Goal: Task Accomplishment & Management: Use online tool/utility

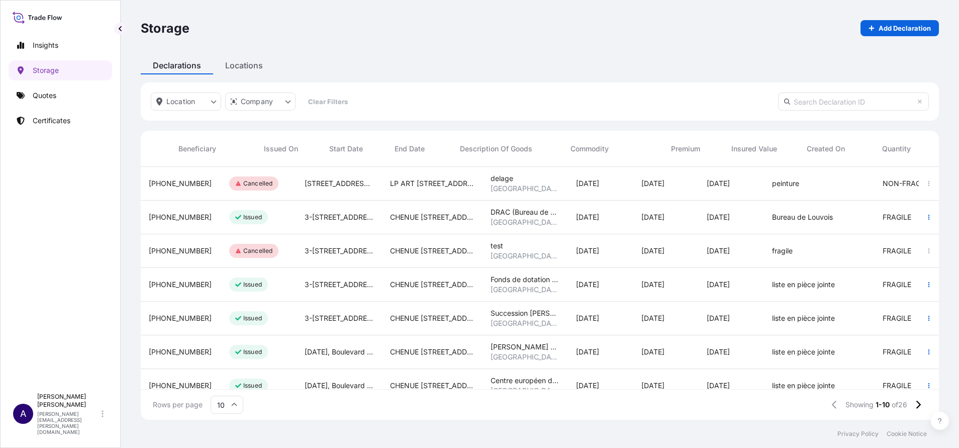
scroll to position [247, 787]
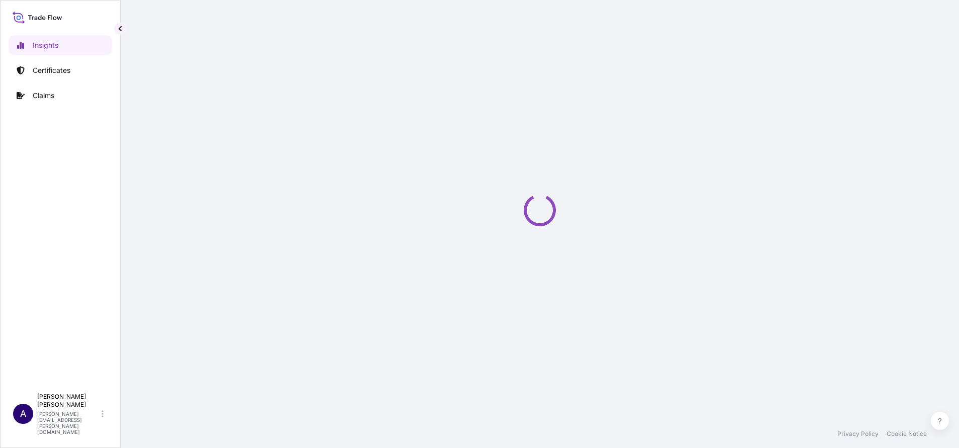
select select "2025"
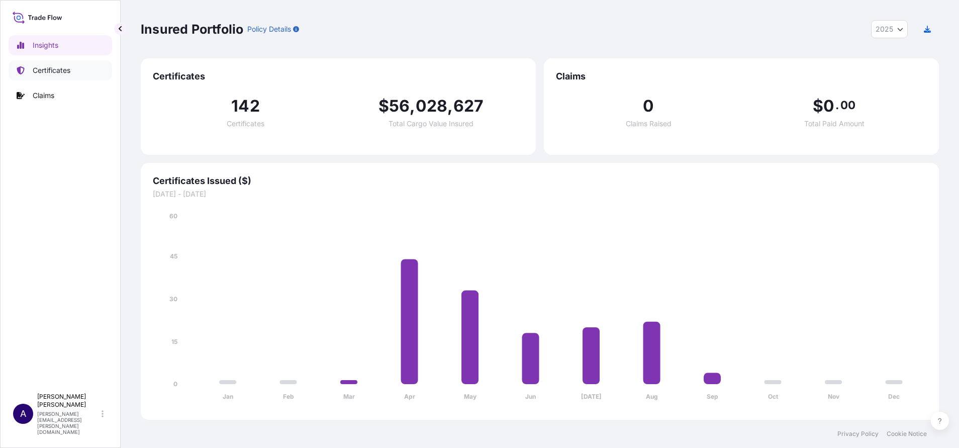
click at [61, 73] on p "Certificates" at bounding box center [52, 70] width 38 height 10
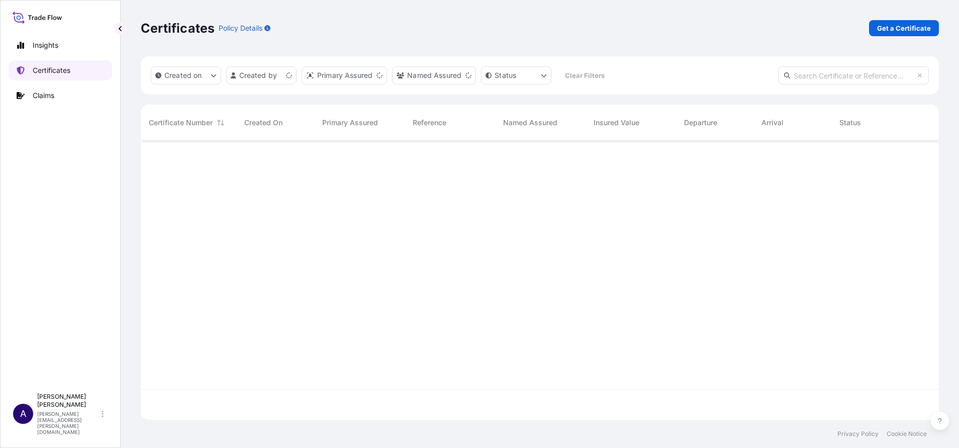
scroll to position [273, 787]
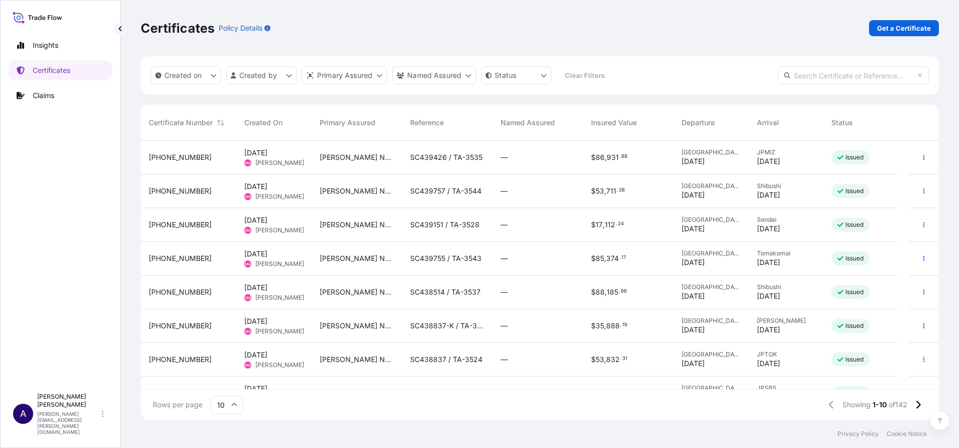
click at [814, 72] on input "text" at bounding box center [853, 75] width 151 height 18
paste input "[PHONE_NUMBER]"
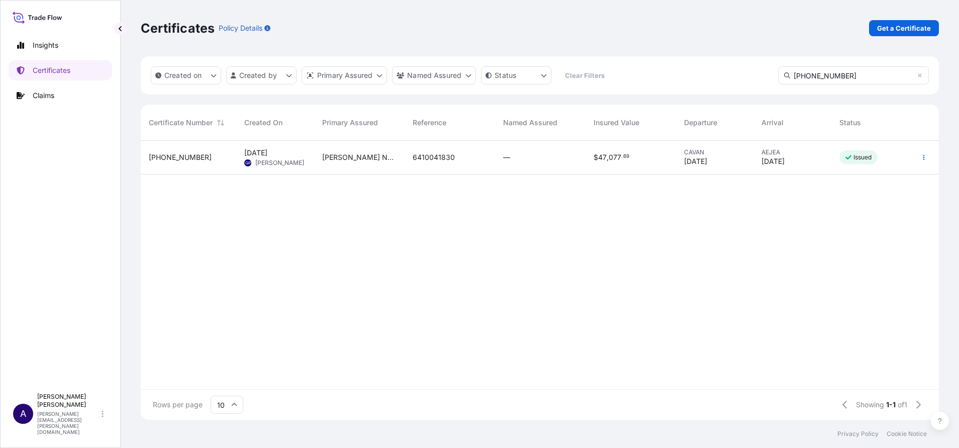
type input "[PHONE_NUMBER]"
click at [170, 156] on span "[PHONE_NUMBER]" at bounding box center [180, 157] width 63 height 10
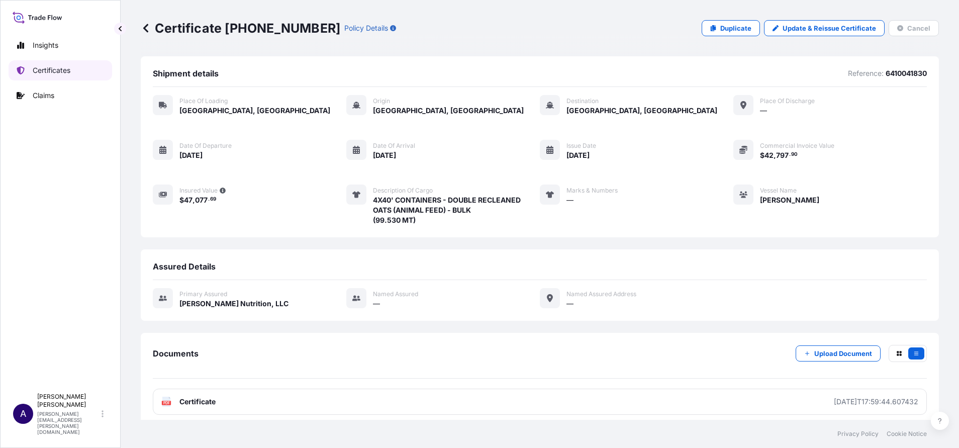
click at [53, 66] on p "Certificates" at bounding box center [52, 70] width 38 height 10
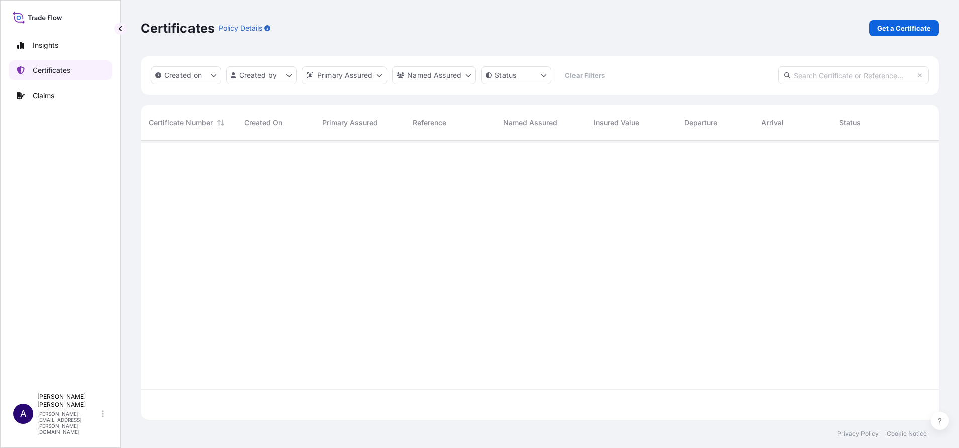
scroll to position [273, 787]
click at [826, 76] on input "text" at bounding box center [853, 75] width 151 height 18
paste input "[PHONE_NUMBER]"
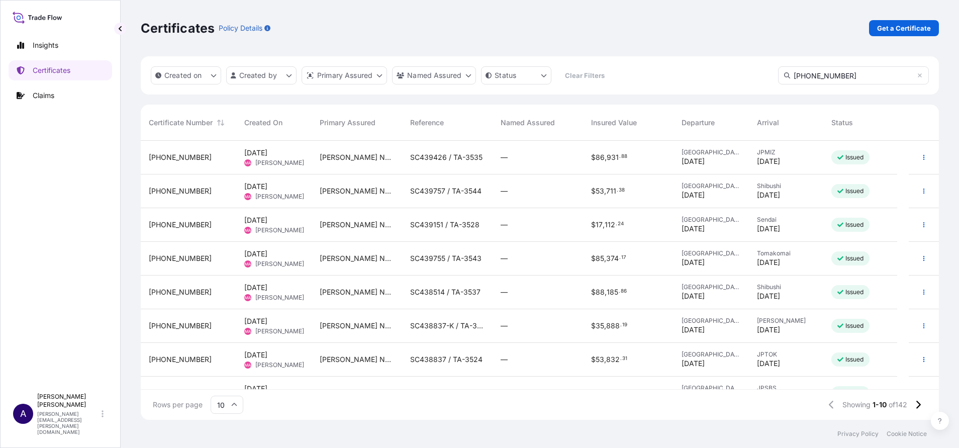
click at [363, 17] on div "Certificates Policy Details Get a Certificate" at bounding box center [540, 28] width 798 height 56
click at [852, 76] on input "[PHONE_NUMBER]" at bounding box center [853, 75] width 151 height 18
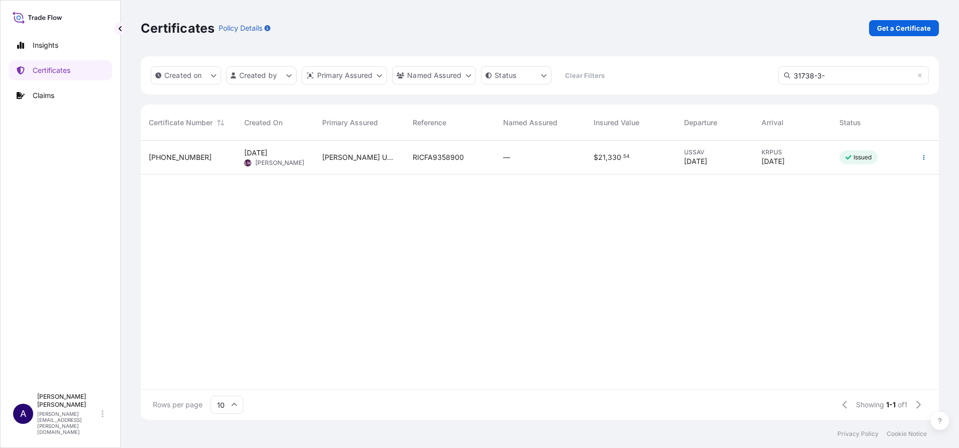
type input "31738-3-"
click at [167, 162] on div "[PHONE_NUMBER]" at bounding box center [188, 158] width 95 height 34
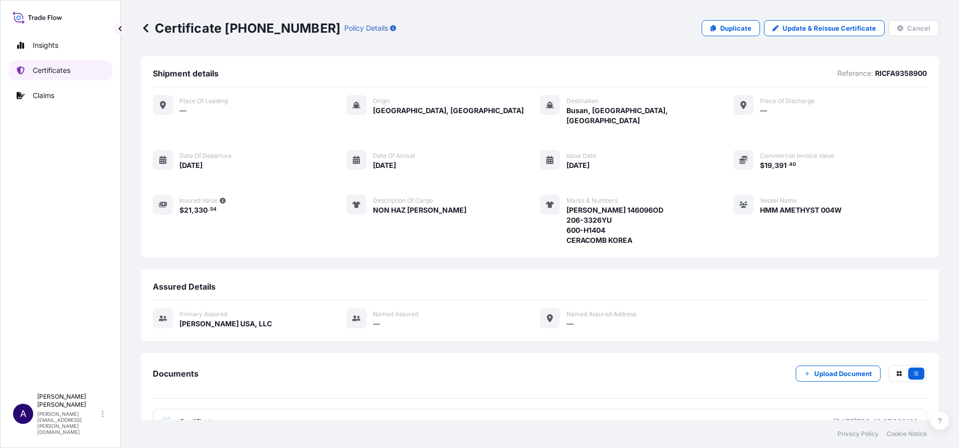
click at [40, 70] on p "Certificates" at bounding box center [52, 70] width 38 height 10
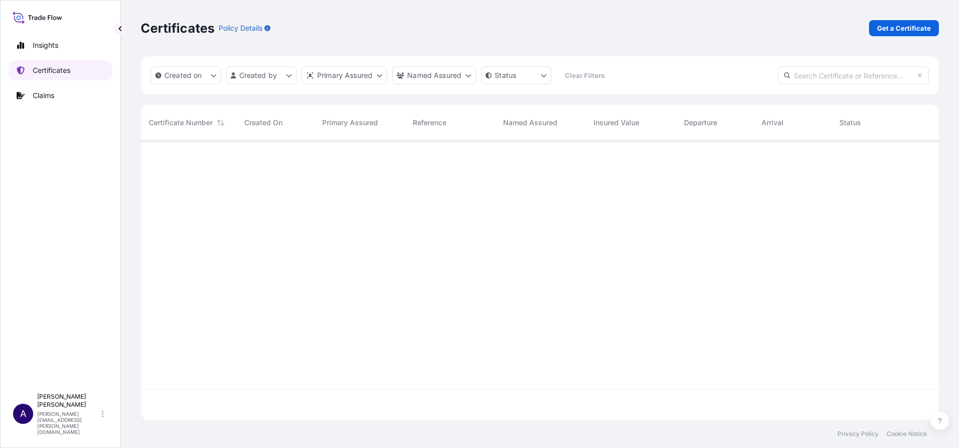
scroll to position [273, 787]
click at [828, 80] on input "text" at bounding box center [853, 75] width 151 height 18
paste input "[PHONE_NUMBER]"
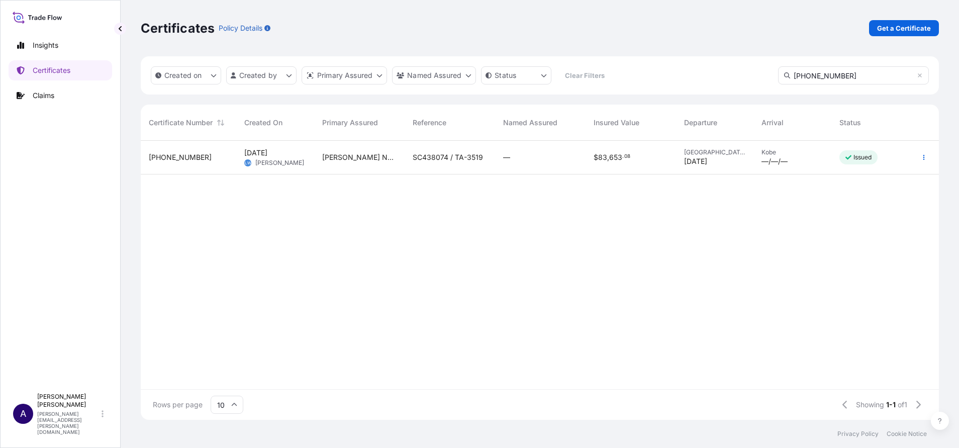
type input "[PHONE_NUMBER]"
click at [175, 159] on span "[PHONE_NUMBER]" at bounding box center [180, 157] width 63 height 10
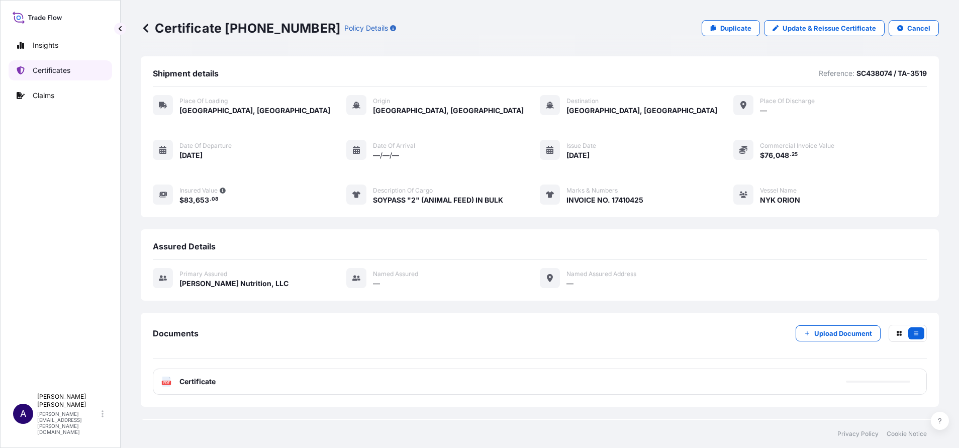
click at [51, 71] on p "Certificates" at bounding box center [52, 70] width 38 height 10
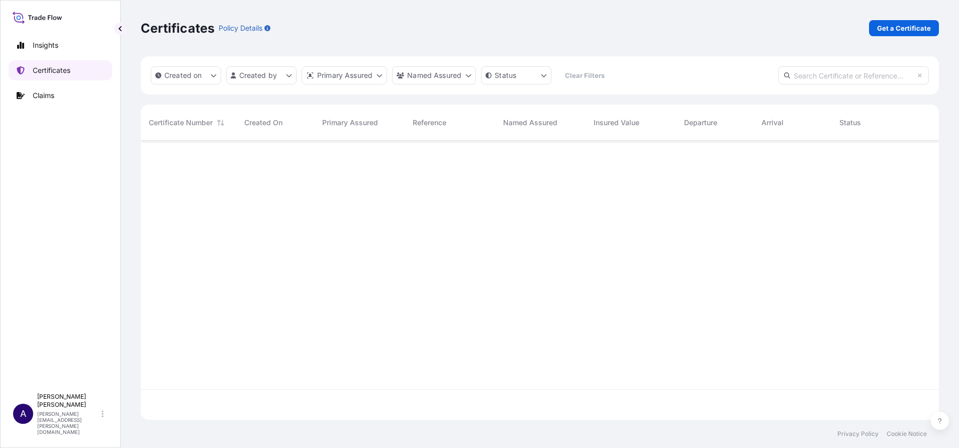
scroll to position [273, 787]
click at [857, 79] on input "text" at bounding box center [853, 75] width 151 height 18
paste input "[PHONE_NUMBER]"
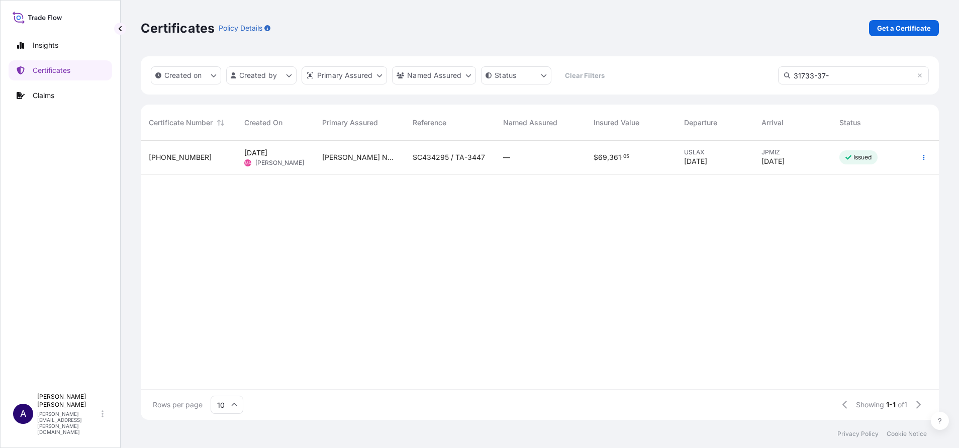
type input "31733-37-"
click at [177, 163] on div "[PHONE_NUMBER]" at bounding box center [188, 158] width 95 height 34
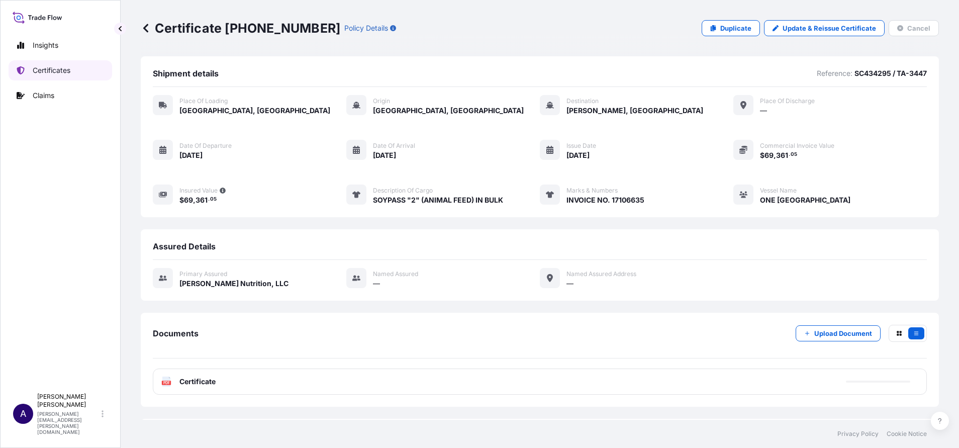
click at [51, 68] on p "Certificates" at bounding box center [52, 70] width 38 height 10
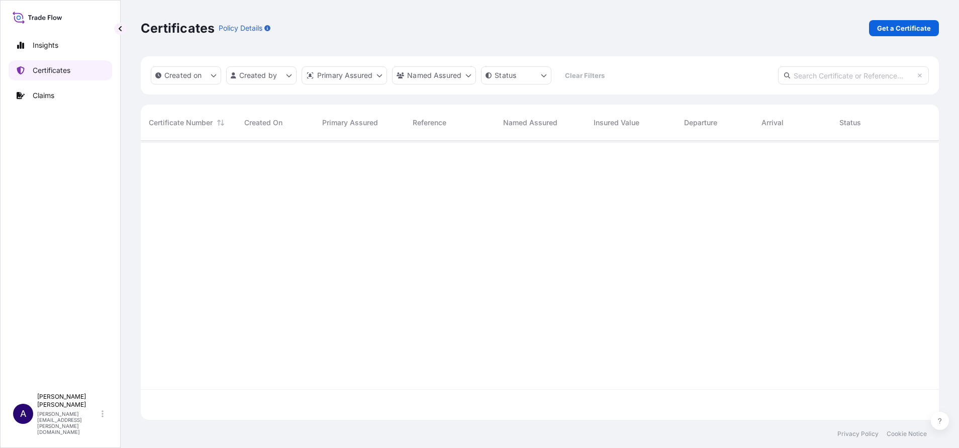
scroll to position [273, 787]
click at [841, 73] on input "text" at bounding box center [853, 75] width 151 height 18
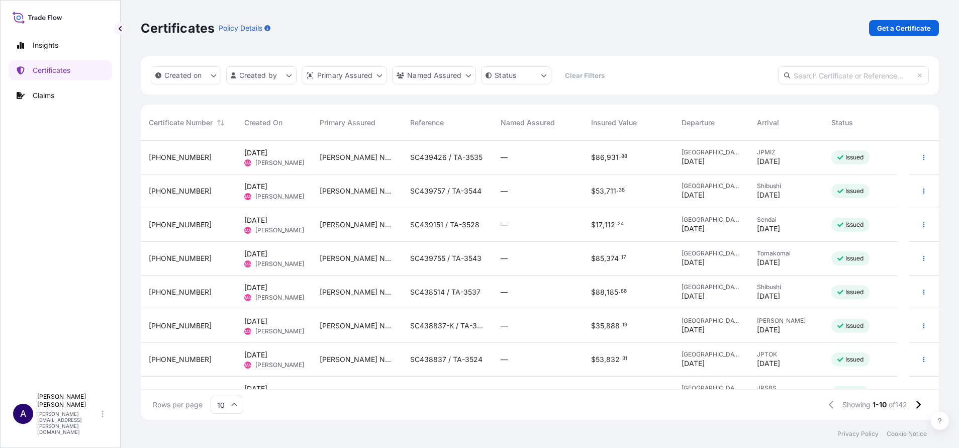
paste input "[PHONE_NUMBER]"
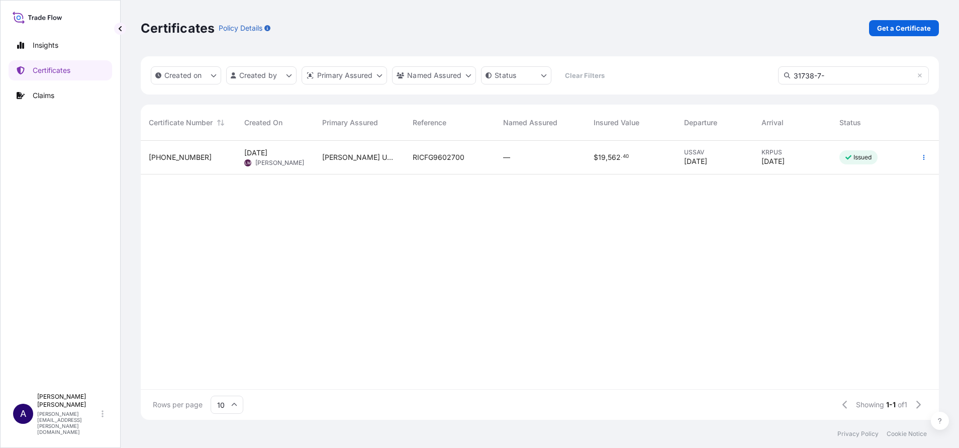
type input "31738-7-"
click at [180, 155] on span "[PHONE_NUMBER]" at bounding box center [180, 157] width 63 height 10
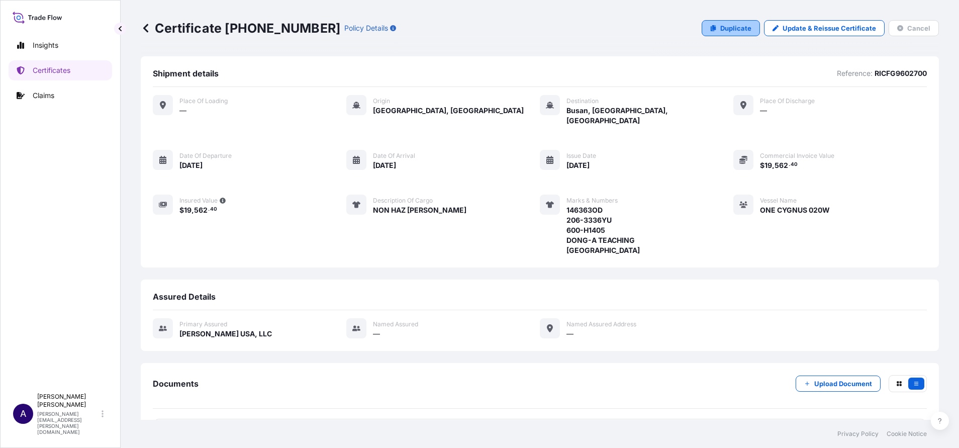
click at [722, 32] on p "Duplicate" at bounding box center [735, 28] width 31 height 10
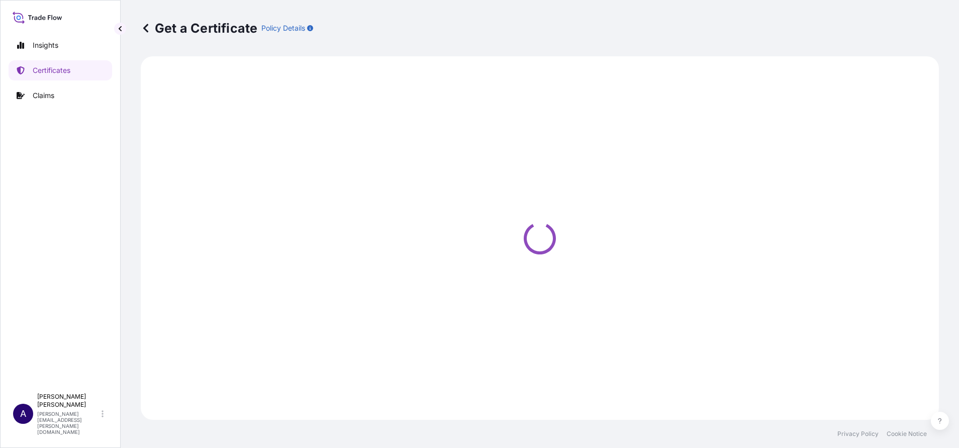
select select "Sea"
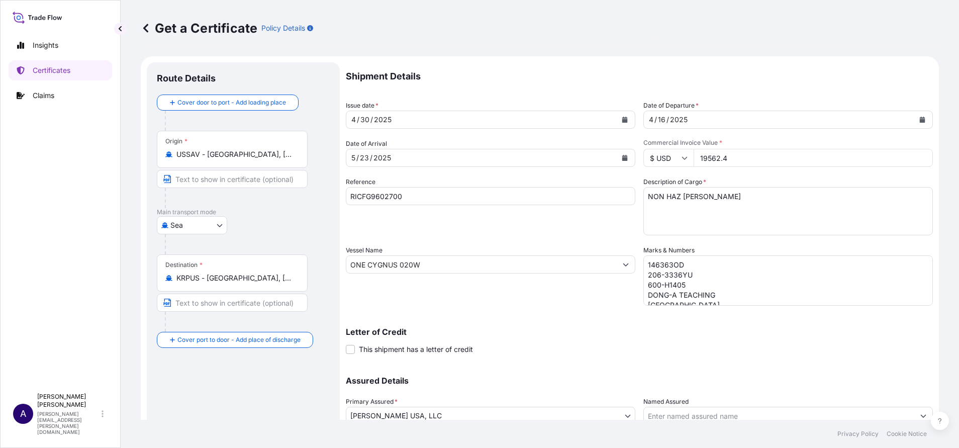
select select "31738"
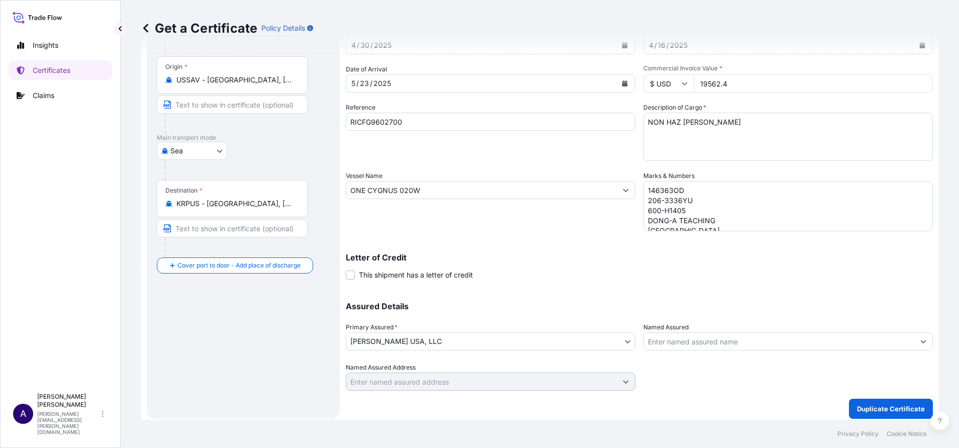
scroll to position [79, 0]
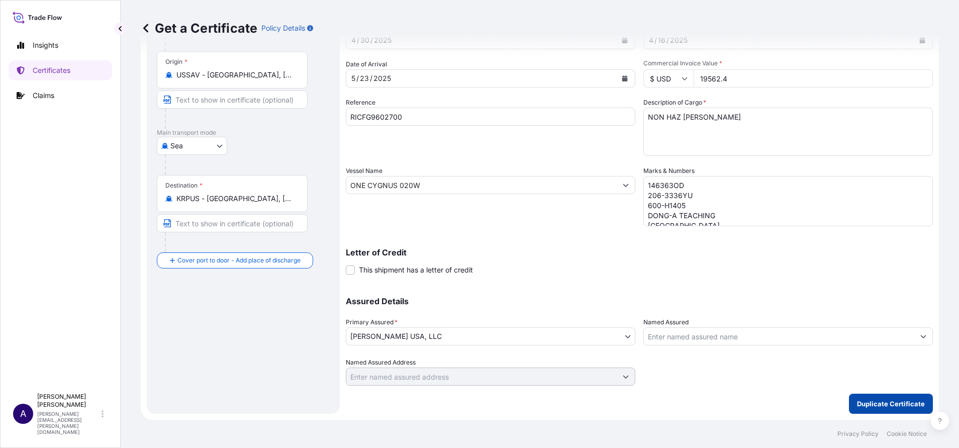
click at [889, 402] on p "Duplicate Certificate" at bounding box center [891, 404] width 68 height 10
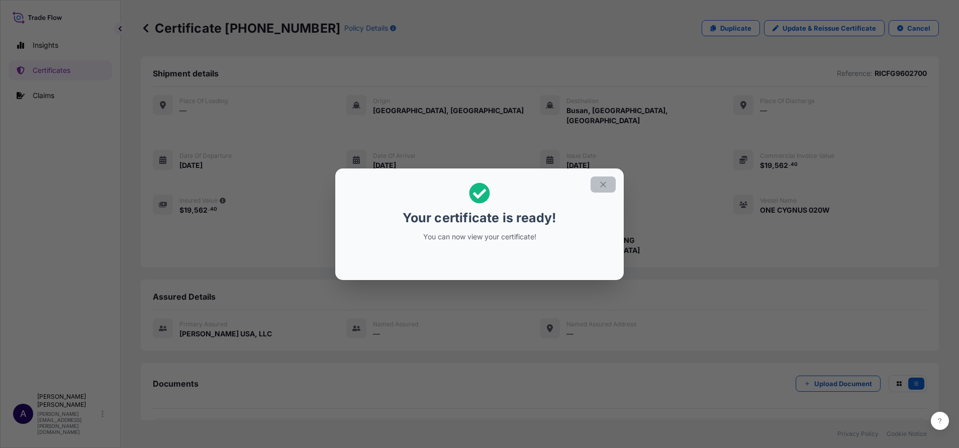
click at [606, 184] on icon "button" at bounding box center [603, 184] width 9 height 9
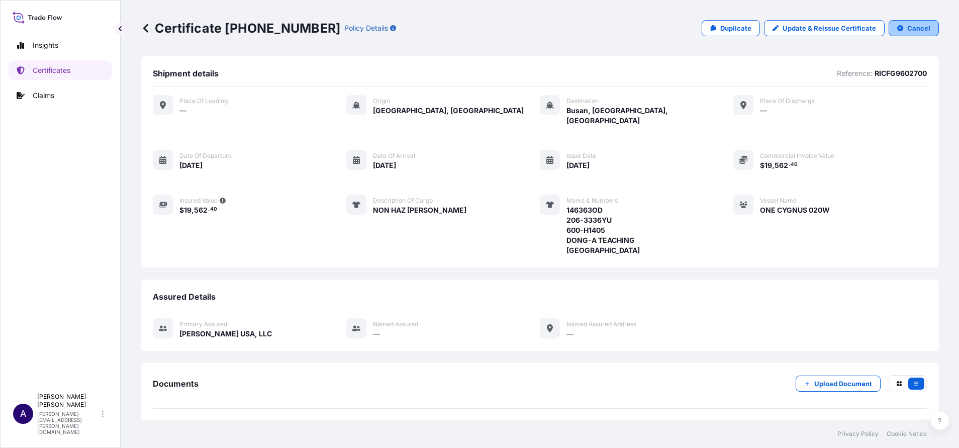
click at [907, 26] on p "Cancel" at bounding box center [918, 28] width 23 height 10
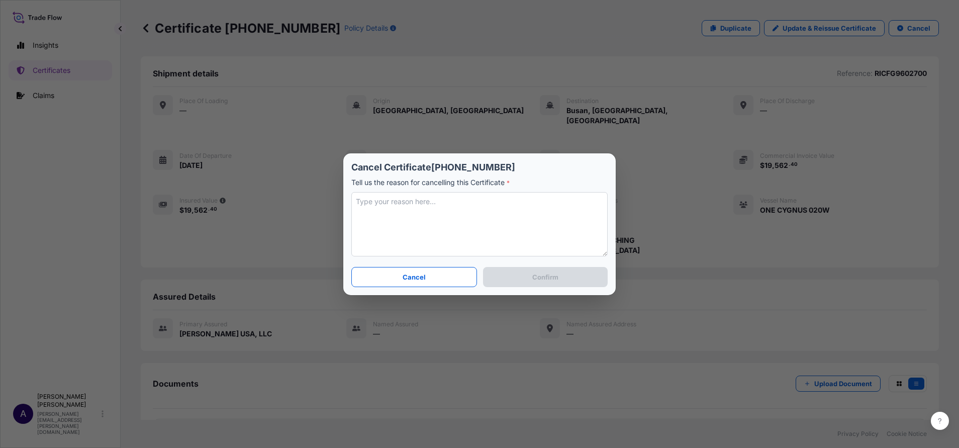
click at [520, 212] on textarea at bounding box center [479, 224] width 256 height 64
type textarea "r"
type textarea "test"
click at [548, 279] on p "Confirm" at bounding box center [545, 277] width 26 height 10
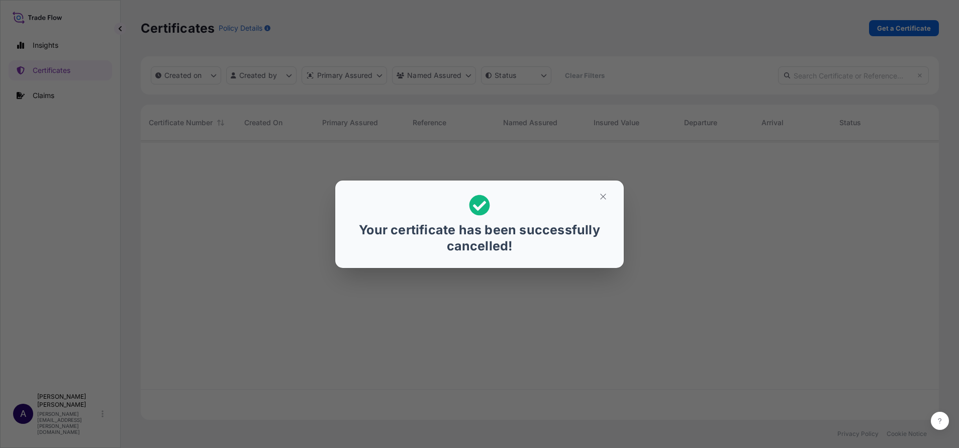
scroll to position [273, 787]
click at [604, 191] on button "button" at bounding box center [603, 196] width 25 height 16
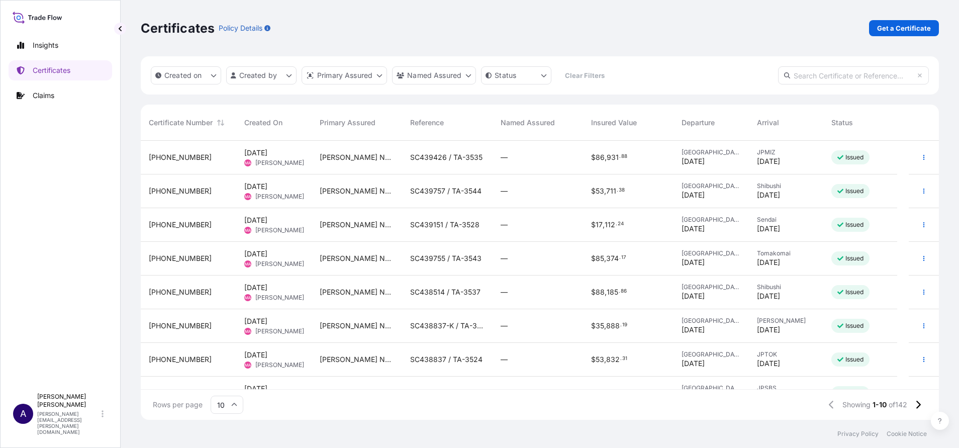
click at [849, 81] on input "text" at bounding box center [853, 75] width 151 height 18
paste input "[PHONE_NUMBER]"
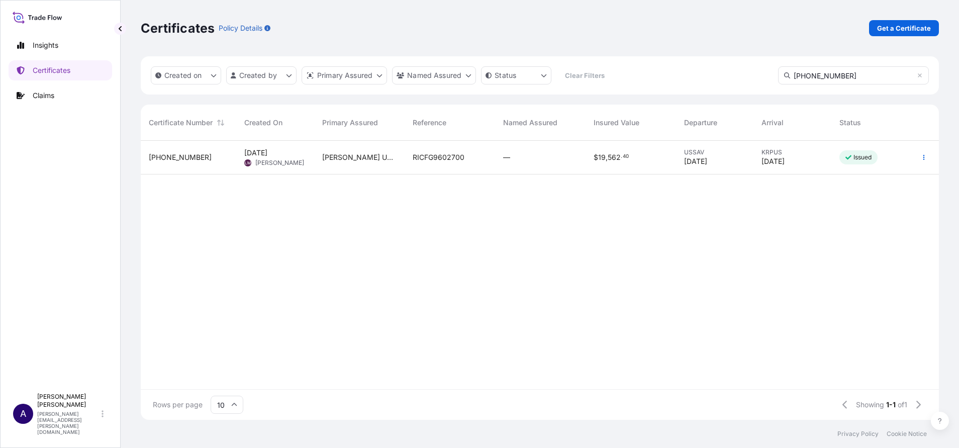
type input "[PHONE_NUMBER]"
click at [178, 159] on span "[PHONE_NUMBER]" at bounding box center [180, 157] width 63 height 10
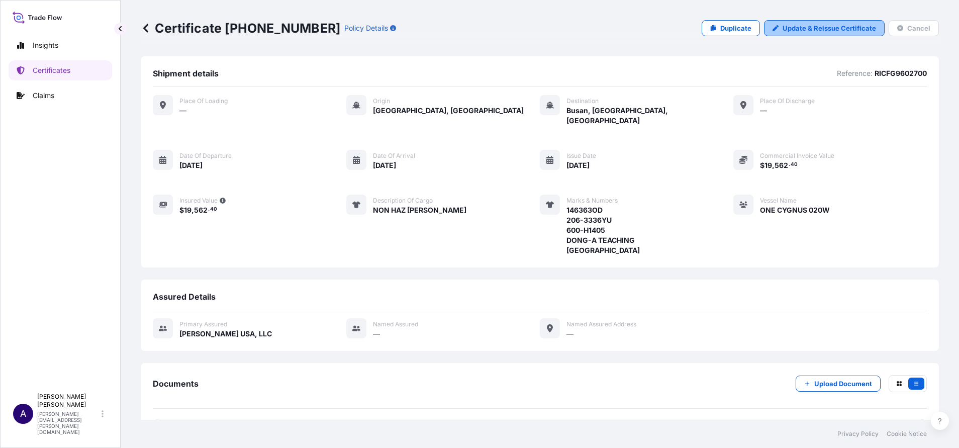
click at [798, 27] on p "Update & Reissue Certificate" at bounding box center [828, 28] width 93 height 10
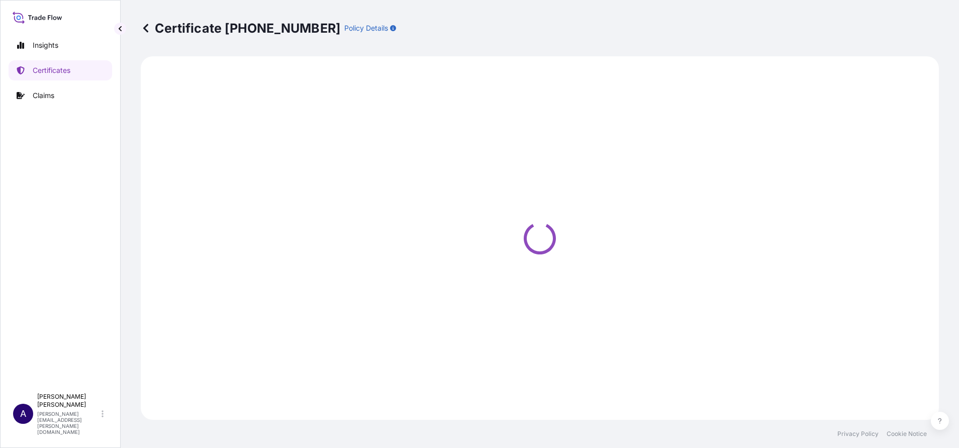
select select "Sea"
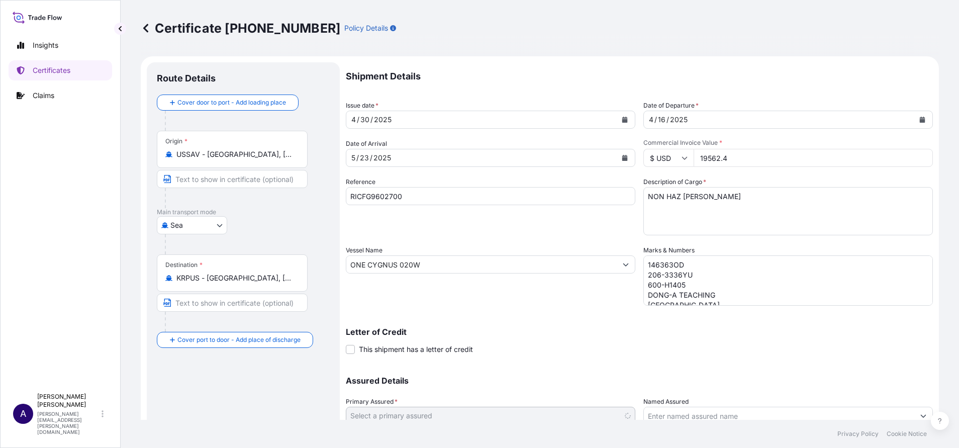
select select "31738"
click at [744, 197] on textarea "NON HAZ [PERSON_NAME]" at bounding box center [787, 211] width 289 height 48
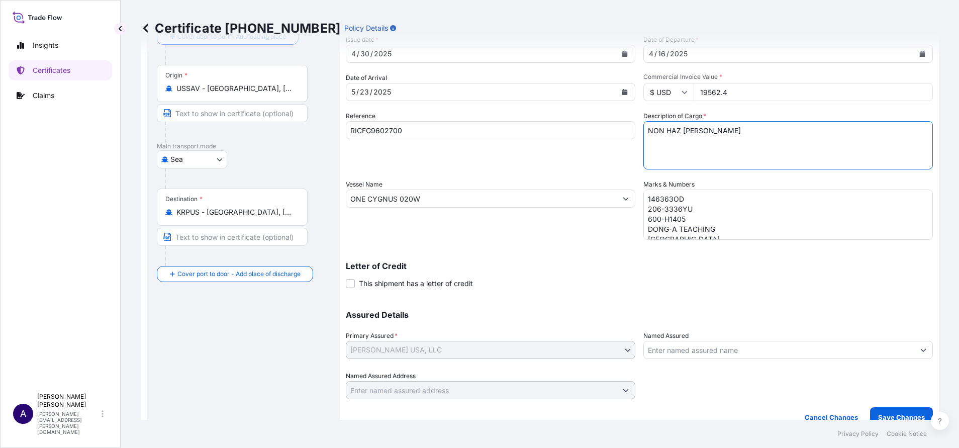
scroll to position [79, 0]
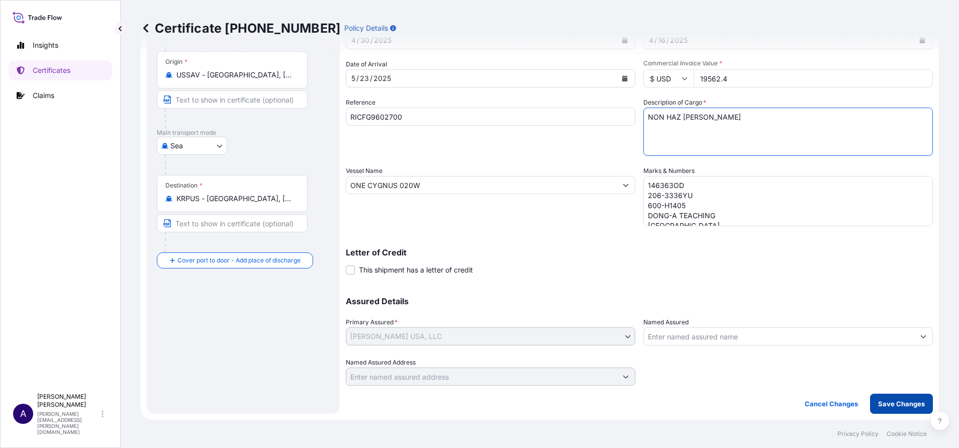
type textarea "NON HAZ [PERSON_NAME]"
click at [887, 405] on p "Save Changes" at bounding box center [901, 404] width 47 height 10
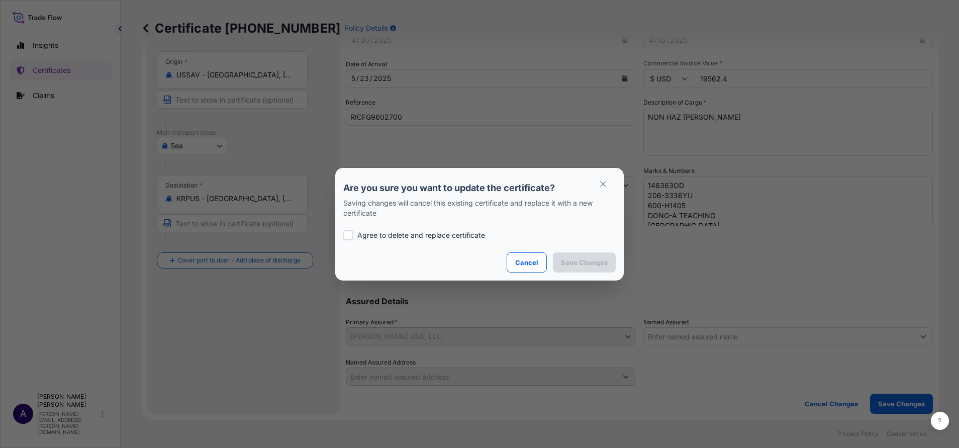
click at [345, 238] on div at bounding box center [348, 235] width 10 height 10
checkbox input "true"
click at [584, 266] on p "Save Changes" at bounding box center [584, 262] width 47 height 10
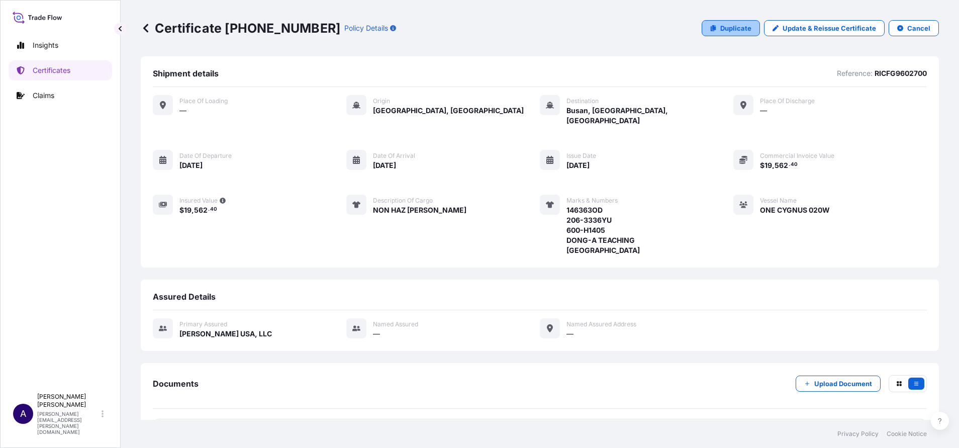
click at [720, 26] on p "Duplicate" at bounding box center [735, 28] width 31 height 10
select select "Sea"
select select "31738"
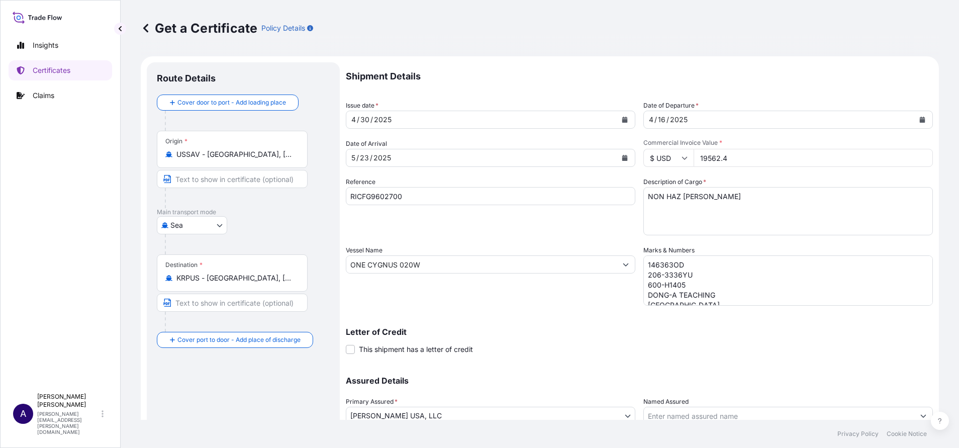
click at [738, 197] on textarea "NON HAZ [PERSON_NAME]" at bounding box center [787, 211] width 289 height 48
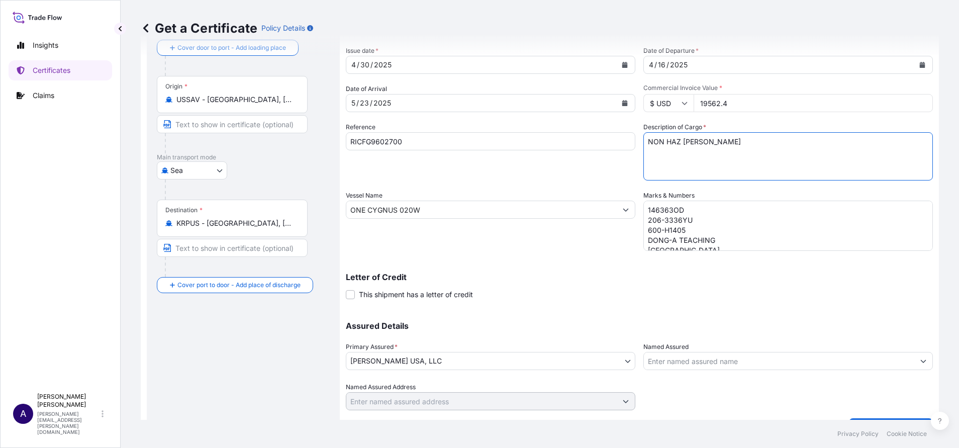
scroll to position [79, 0]
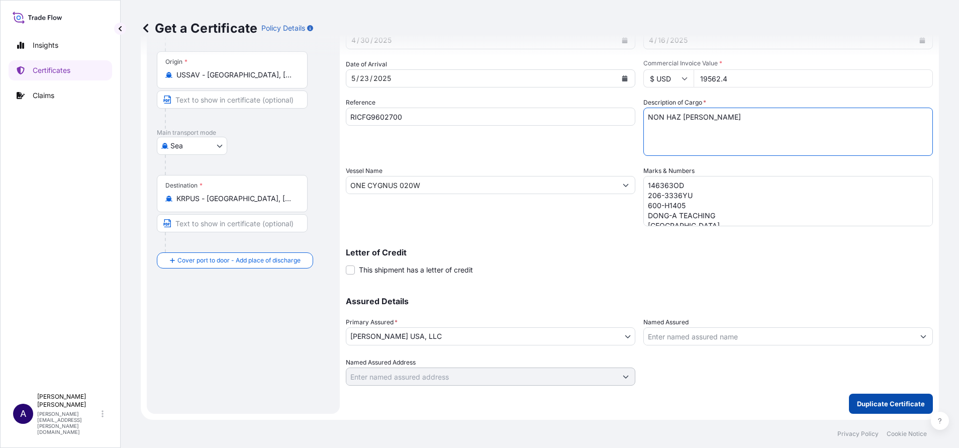
type textarea "NON HAZ [PERSON_NAME]"
click at [857, 404] on p "Duplicate Certificate" at bounding box center [891, 404] width 68 height 10
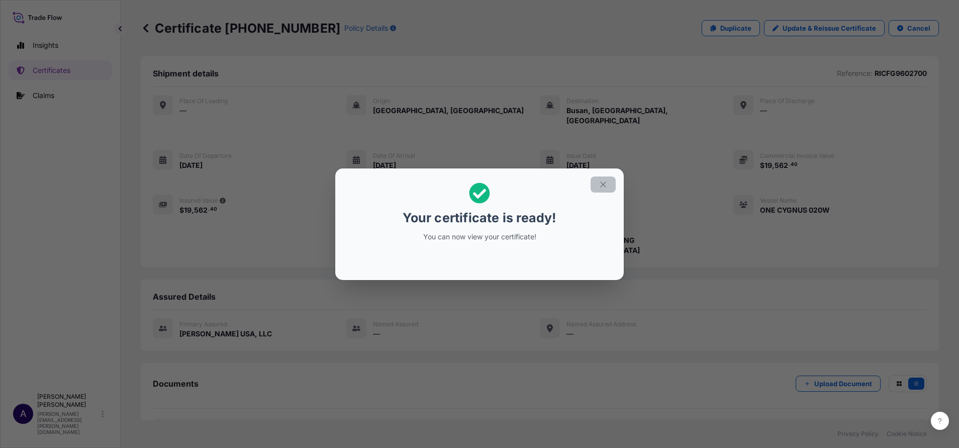
click at [607, 184] on icon "button" at bounding box center [603, 184] width 9 height 9
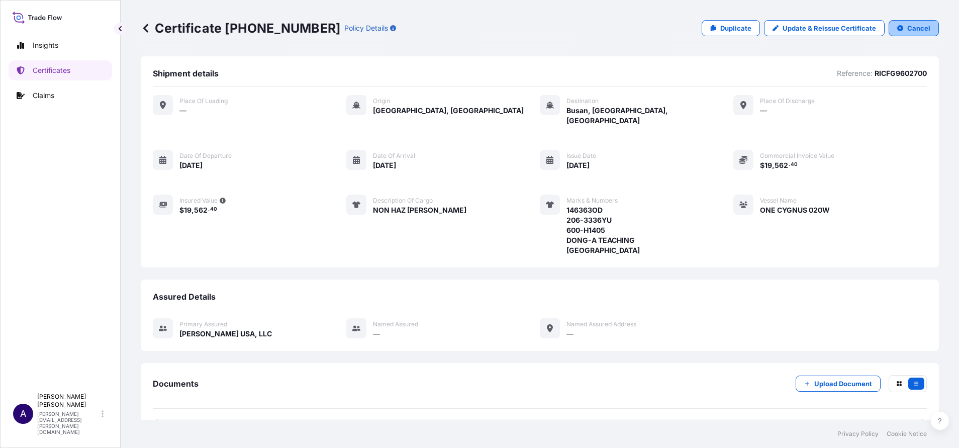
click at [911, 30] on p "Cancel" at bounding box center [918, 28] width 23 height 10
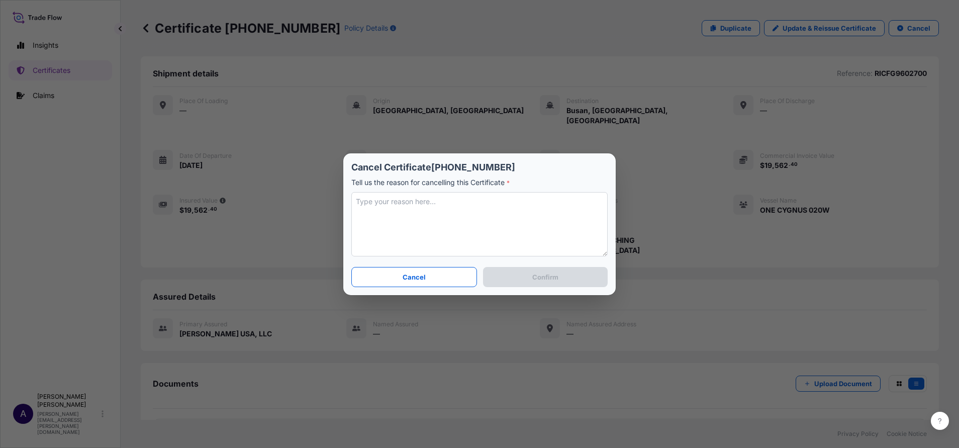
click at [499, 229] on textarea at bounding box center [479, 224] width 256 height 64
type textarea "test"
click at [534, 281] on p "Confirm" at bounding box center [545, 277] width 26 height 10
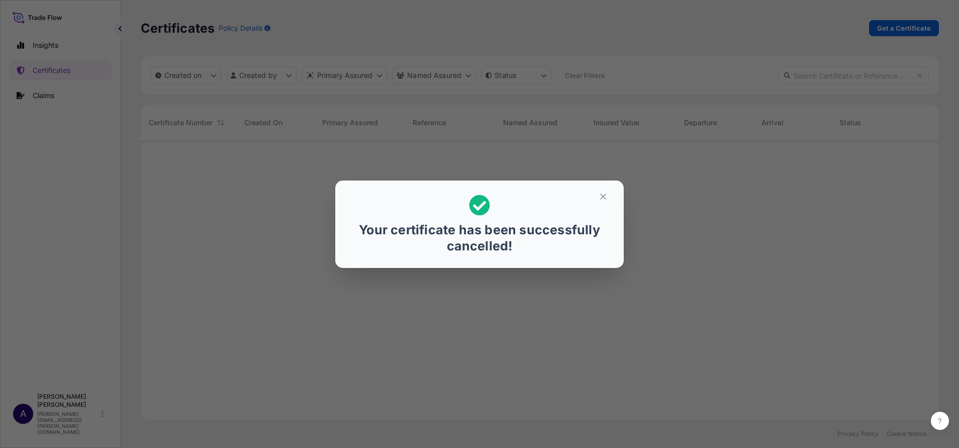
scroll to position [273, 787]
click at [602, 193] on icon "button" at bounding box center [603, 196] width 9 height 9
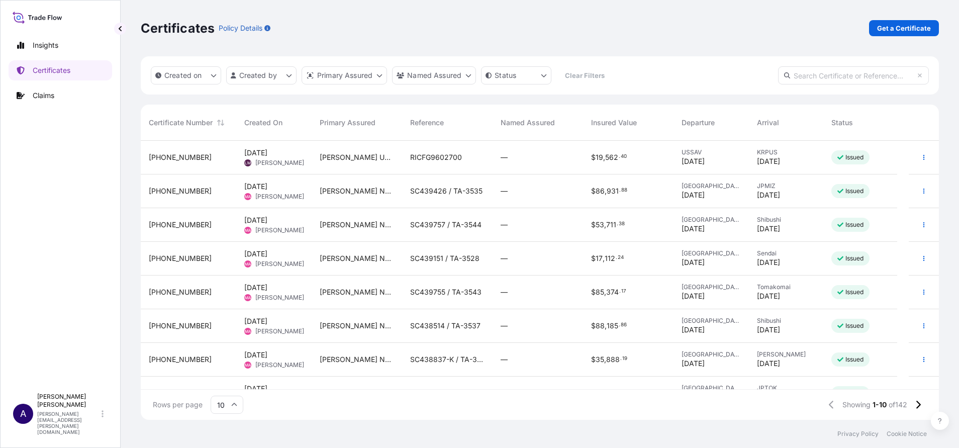
click at [810, 72] on input "text" at bounding box center [853, 75] width 151 height 18
paste input "[PHONE_NUMBER]"
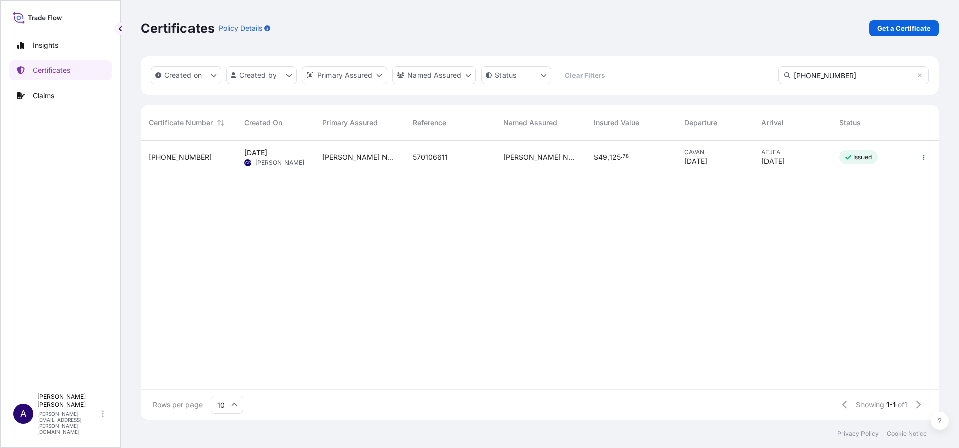
type input "[PHONE_NUMBER]"
click at [183, 158] on span "[PHONE_NUMBER]" at bounding box center [180, 157] width 63 height 10
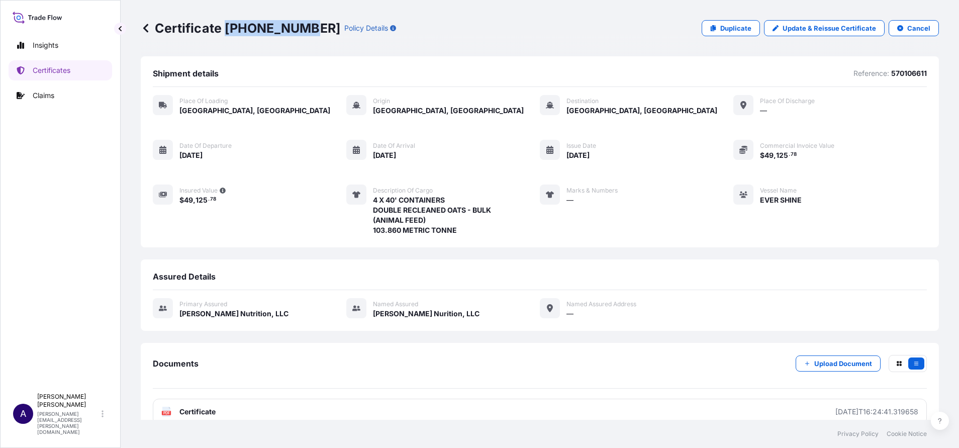
drag, startPoint x: 304, startPoint y: 34, endPoint x: 226, endPoint y: 31, distance: 77.5
click at [226, 31] on p "Certificate [PHONE_NUMBER]" at bounding box center [241, 28] width 200 height 16
